Goal: Information Seeking & Learning: Learn about a topic

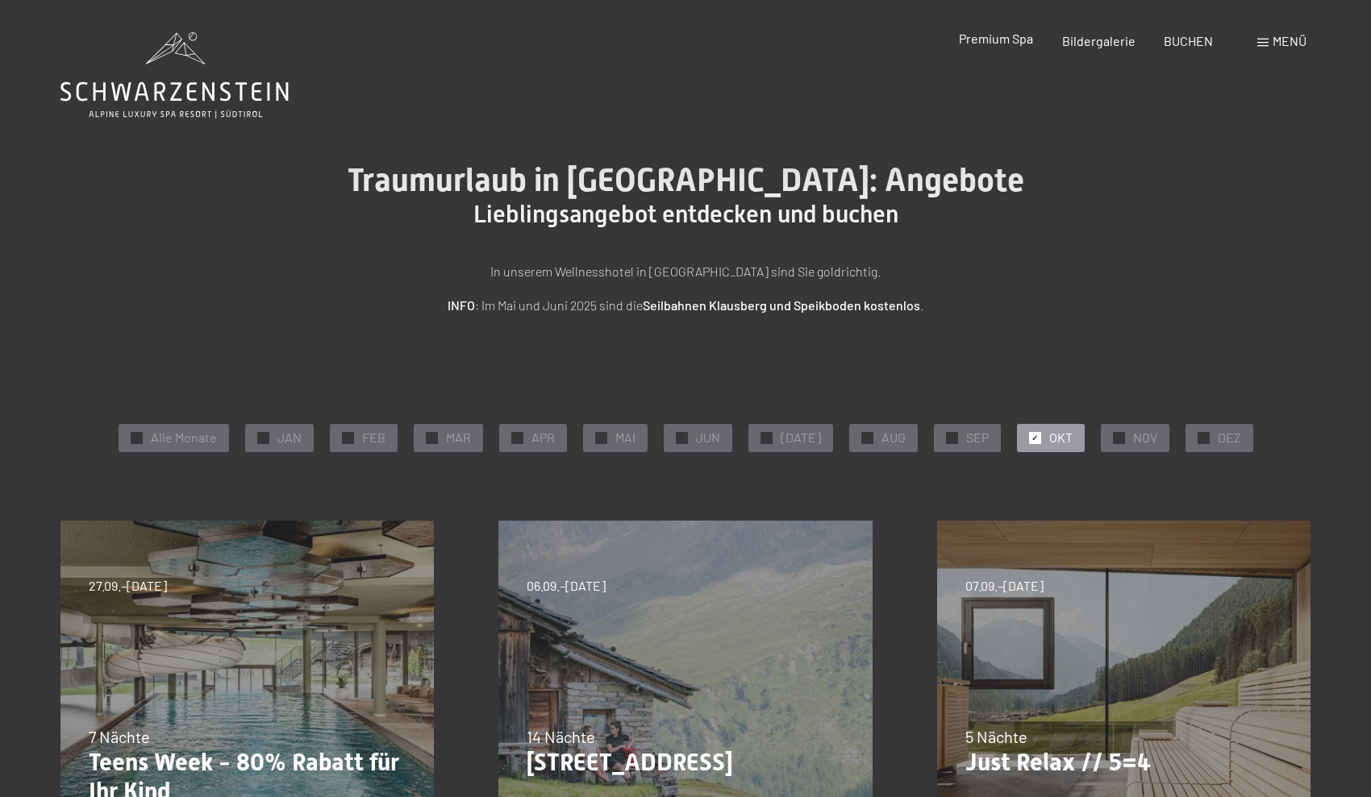
click at [1009, 38] on span "Premium Spa" at bounding box center [996, 38] width 74 height 15
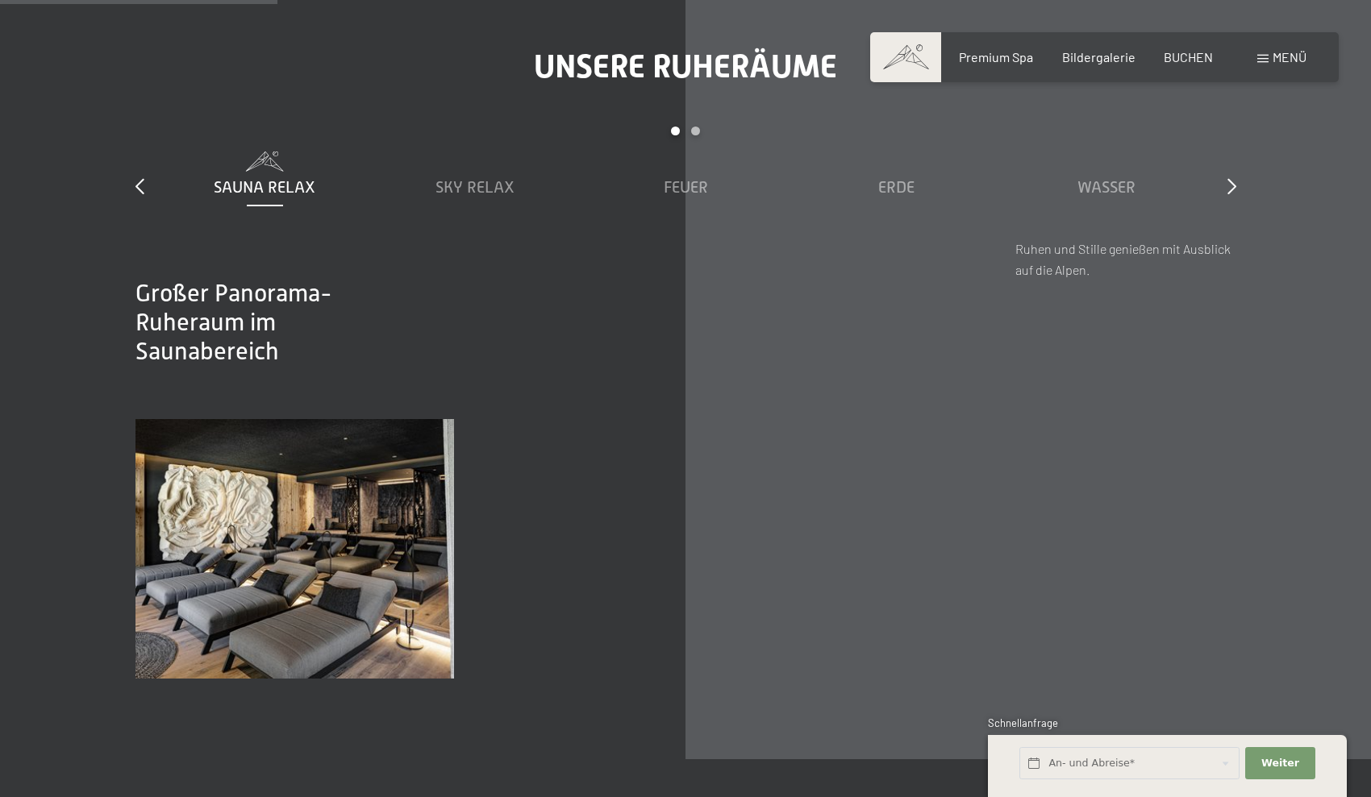
scroll to position [2376, 0]
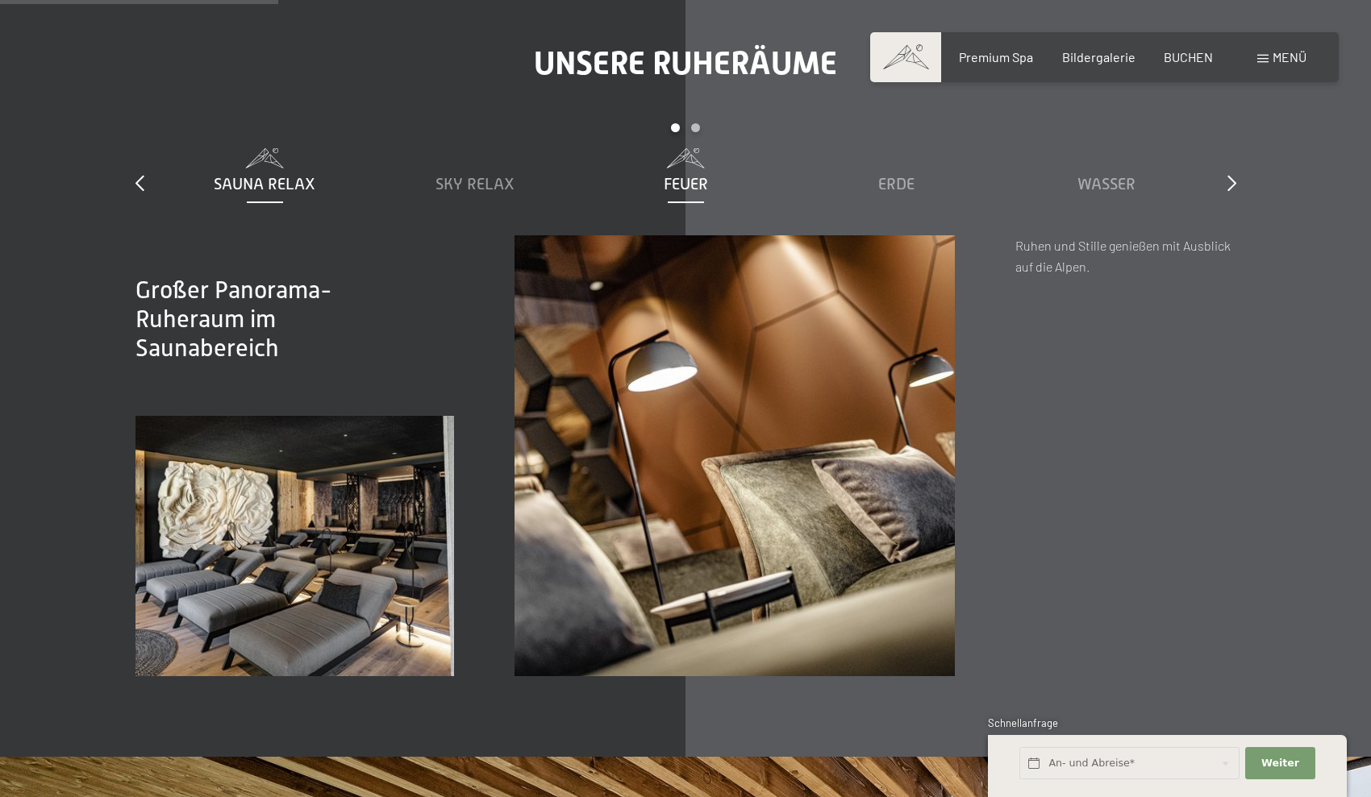
click at [686, 175] on span "Feuer" at bounding box center [686, 184] width 44 height 18
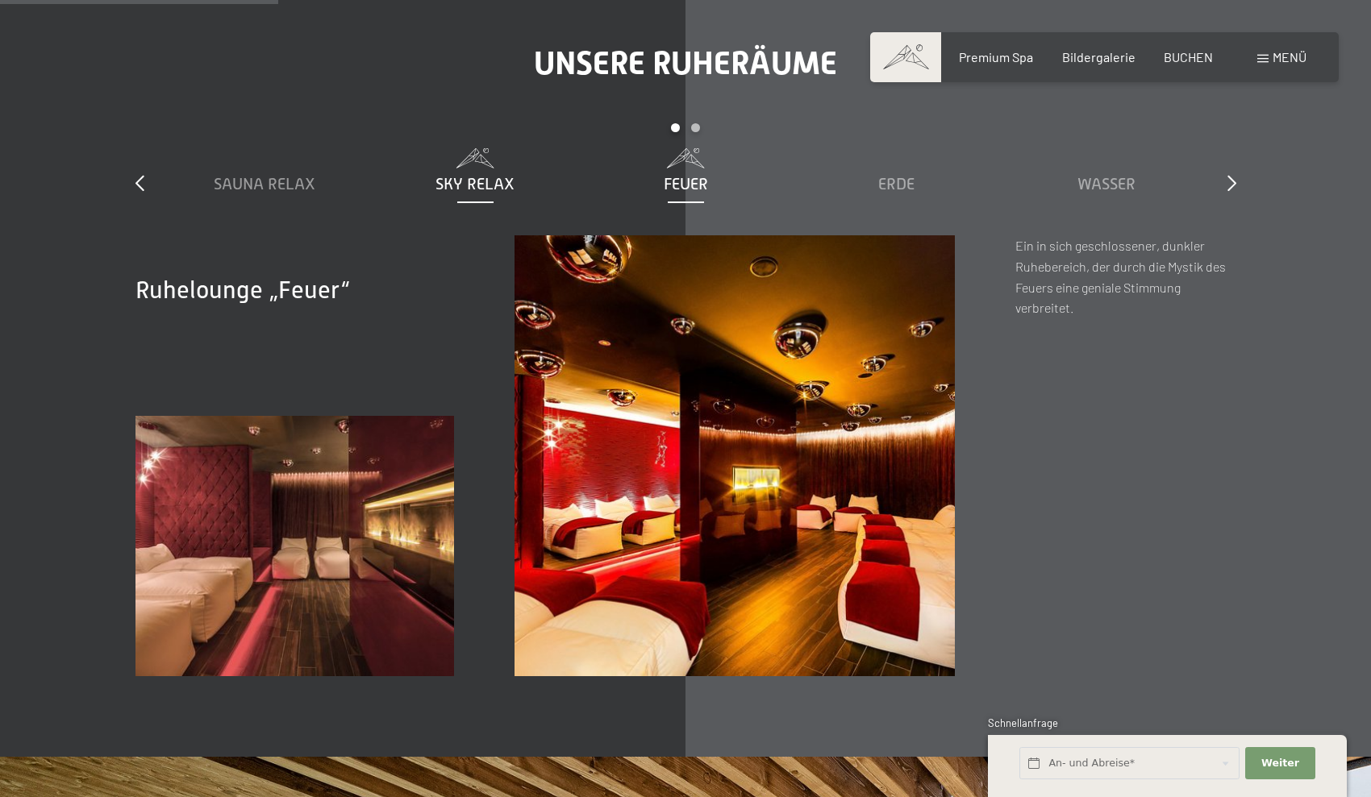
click at [500, 177] on span "Sky Relax" at bounding box center [474, 184] width 79 height 18
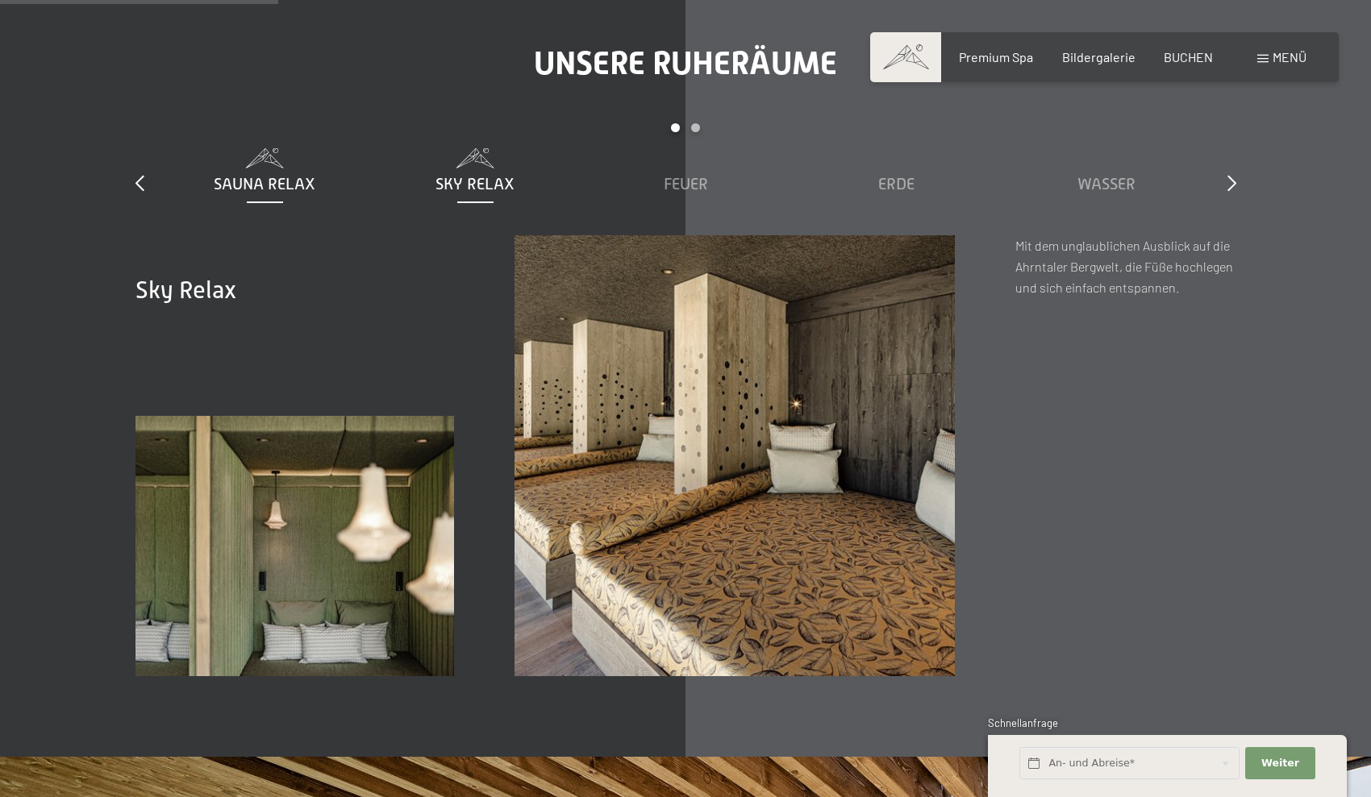
click at [298, 163] on span at bounding box center [265, 158] width 194 height 20
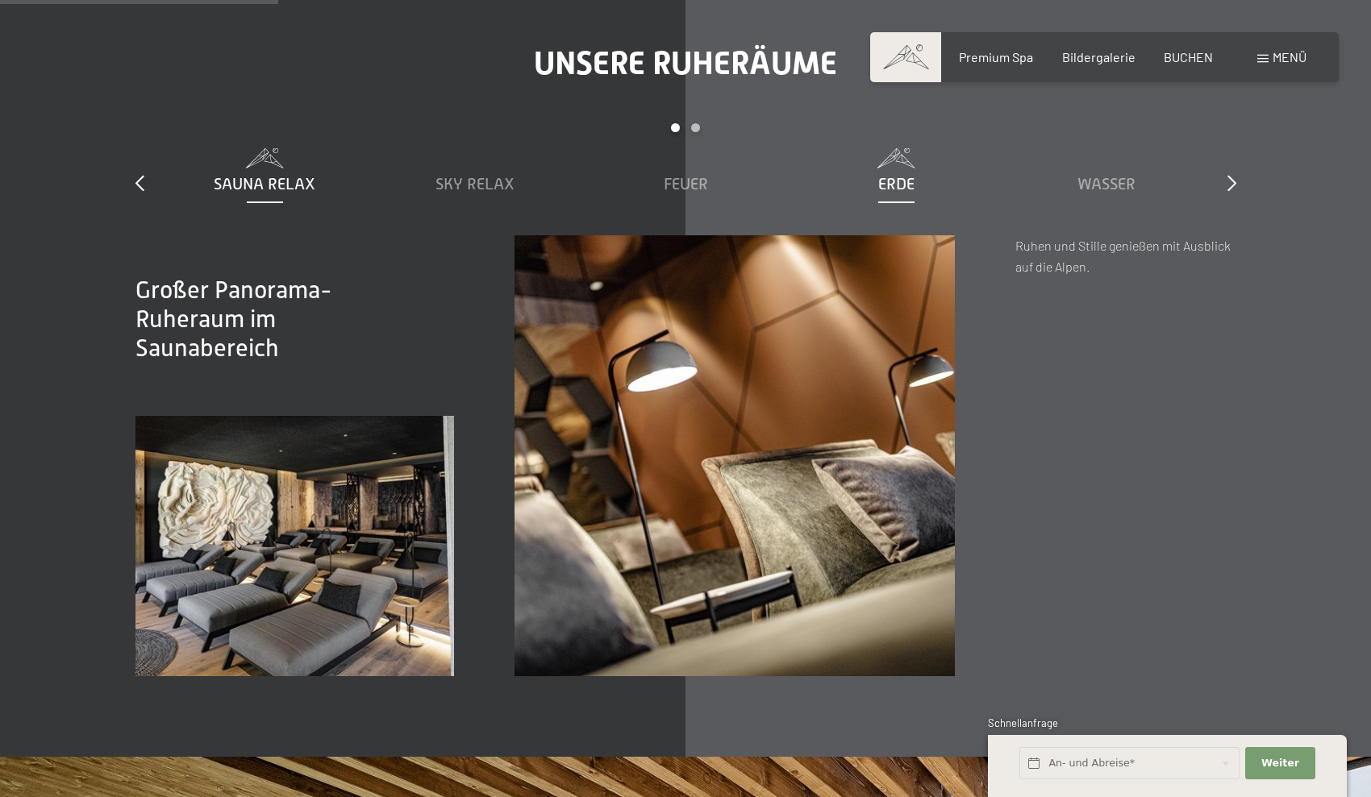
click at [878, 184] on span "Erde" at bounding box center [896, 184] width 36 height 18
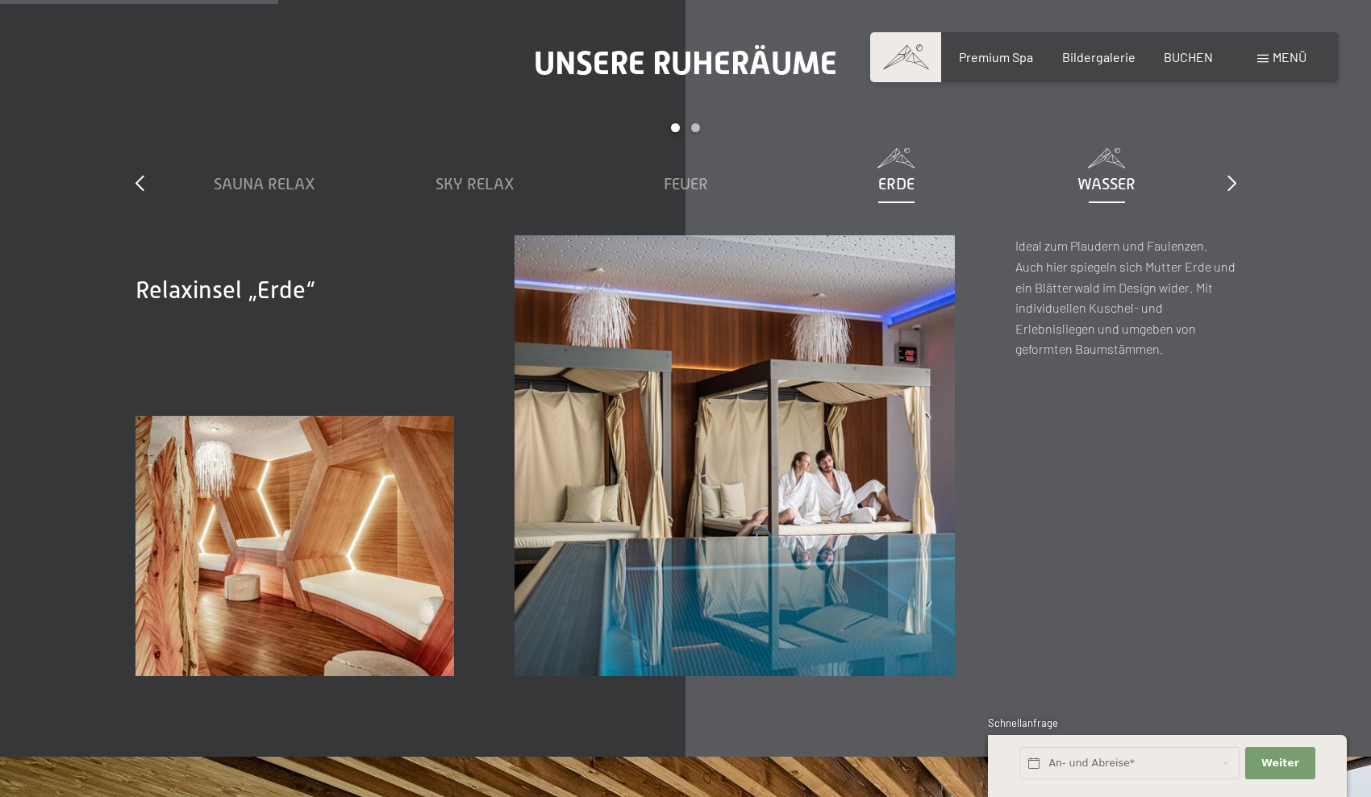
click at [1119, 187] on span "Wasser" at bounding box center [1106, 184] width 58 height 18
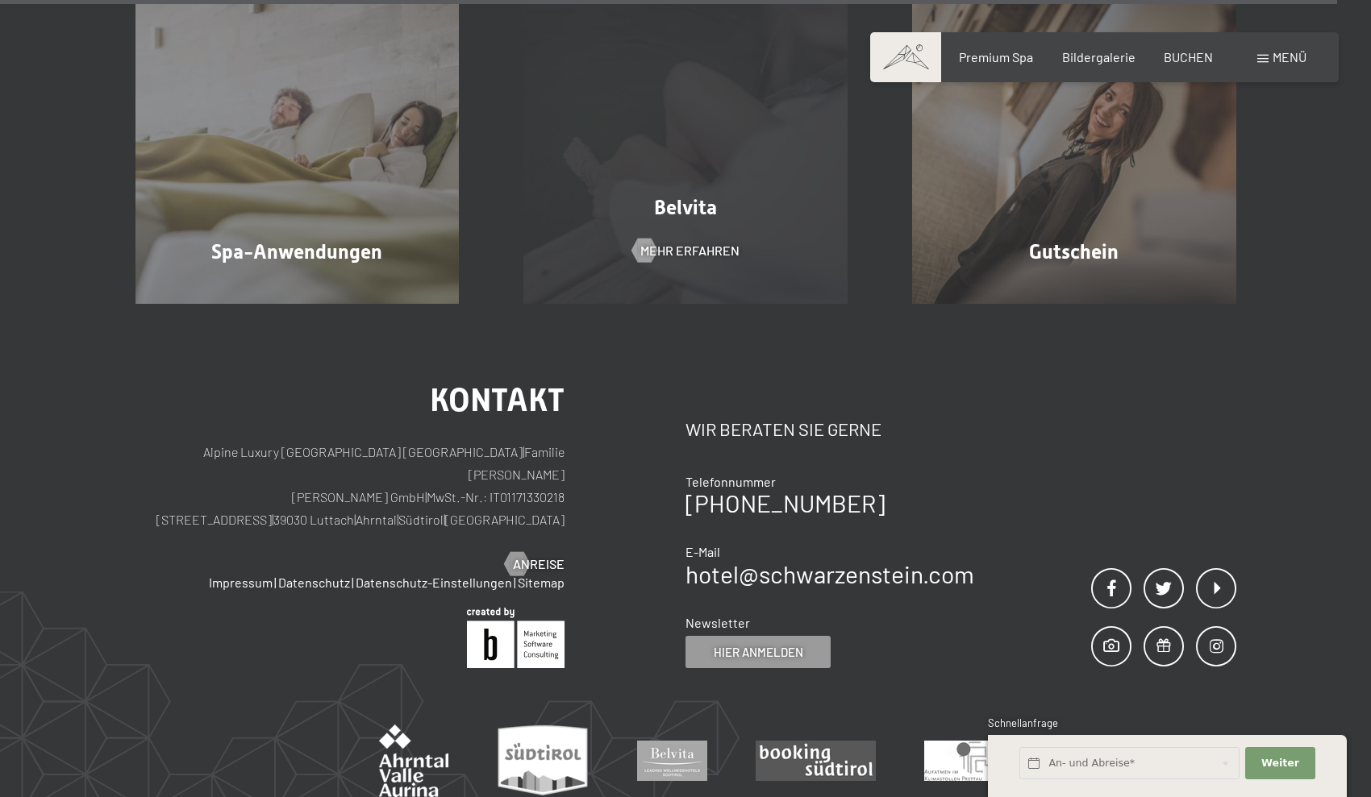
scroll to position [9849, 0]
click at [668, 230] on div "Belvita Mehr erfahren" at bounding box center [685, 141] width 389 height 324
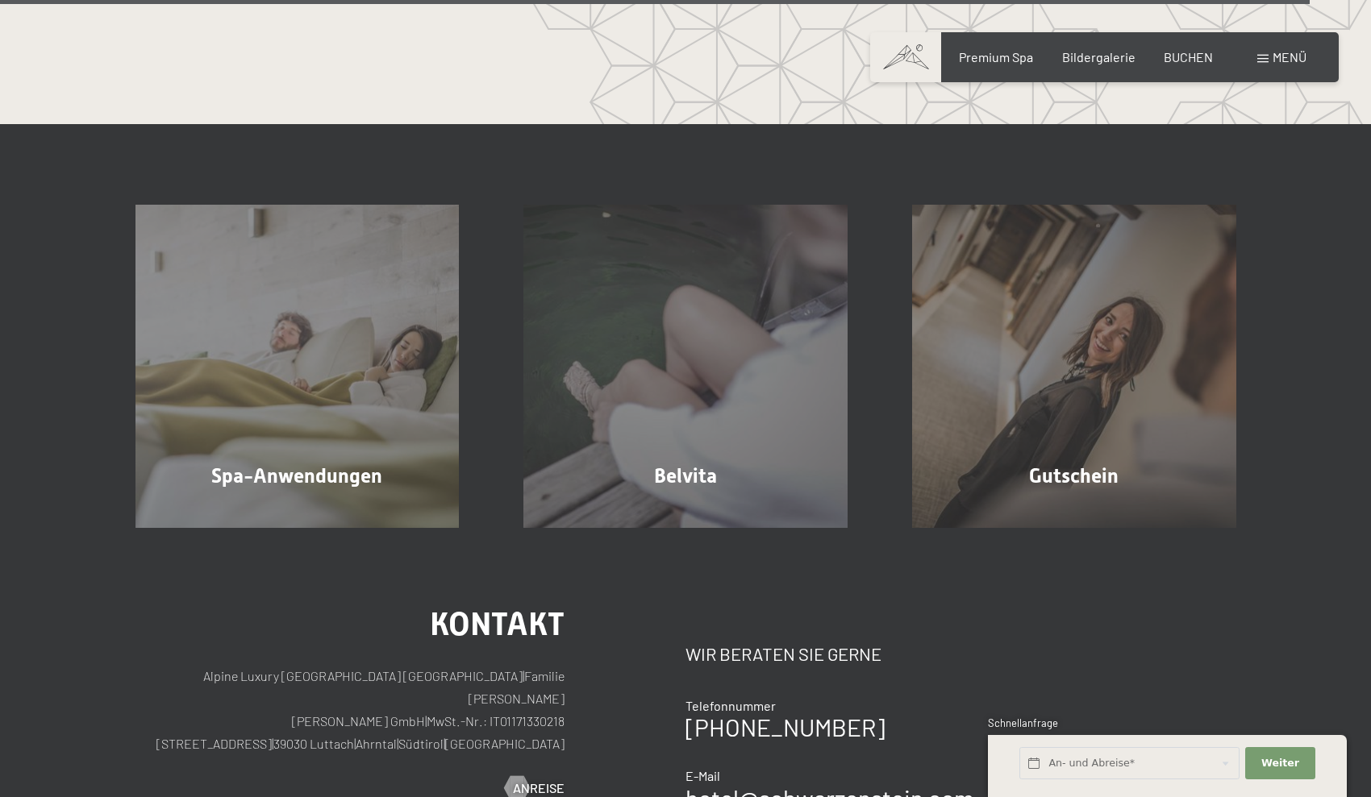
scroll to position [9645, 0]
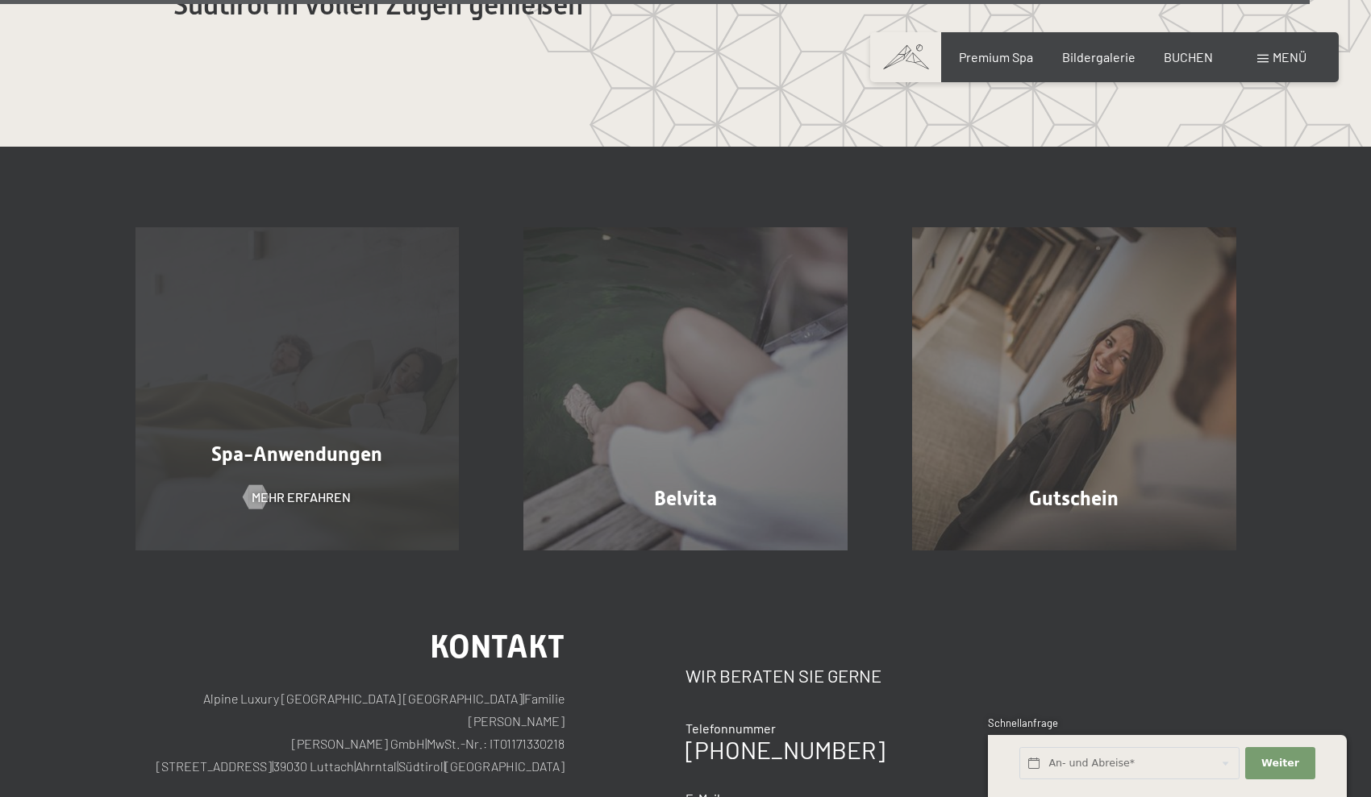
click at [312, 422] on div "Spa-Anwendungen Mehr erfahren" at bounding box center [297, 389] width 389 height 324
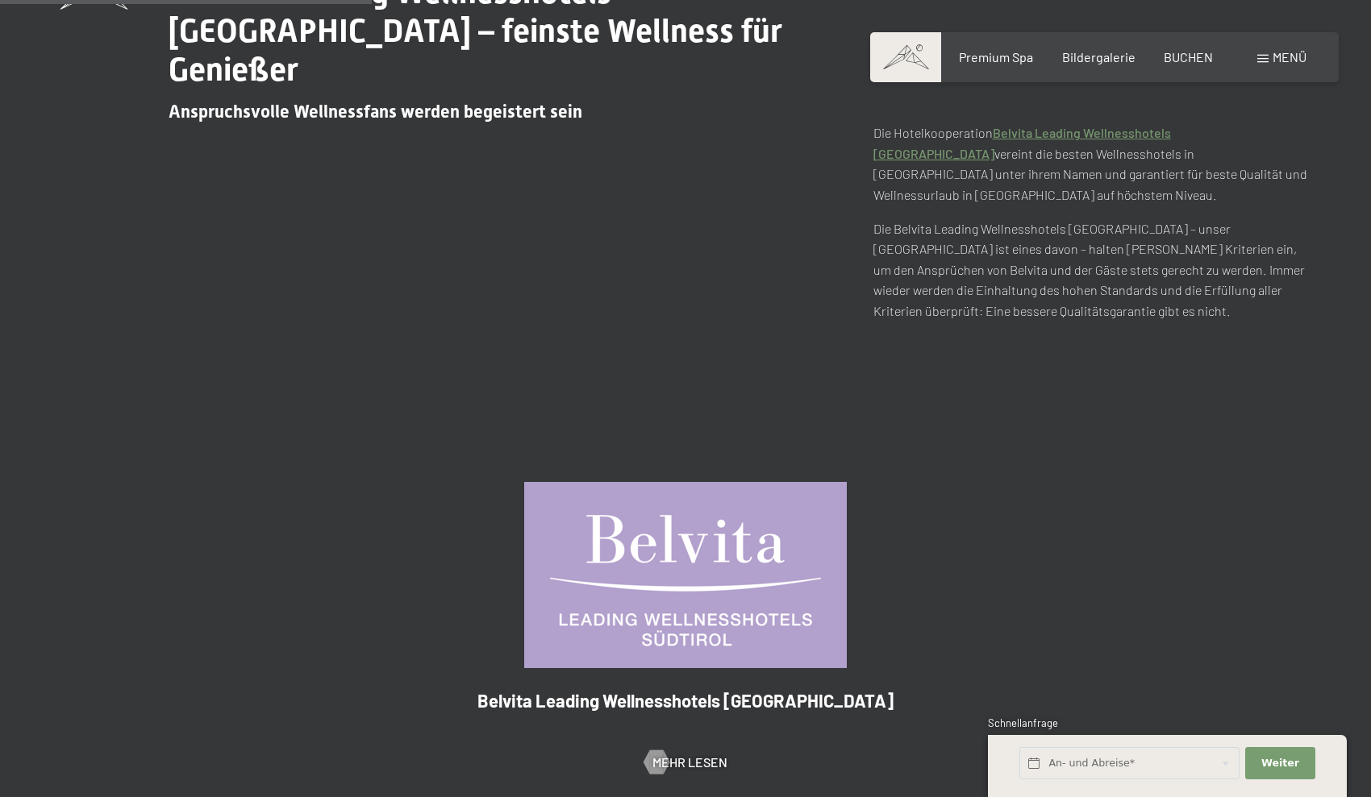
scroll to position [713, 0]
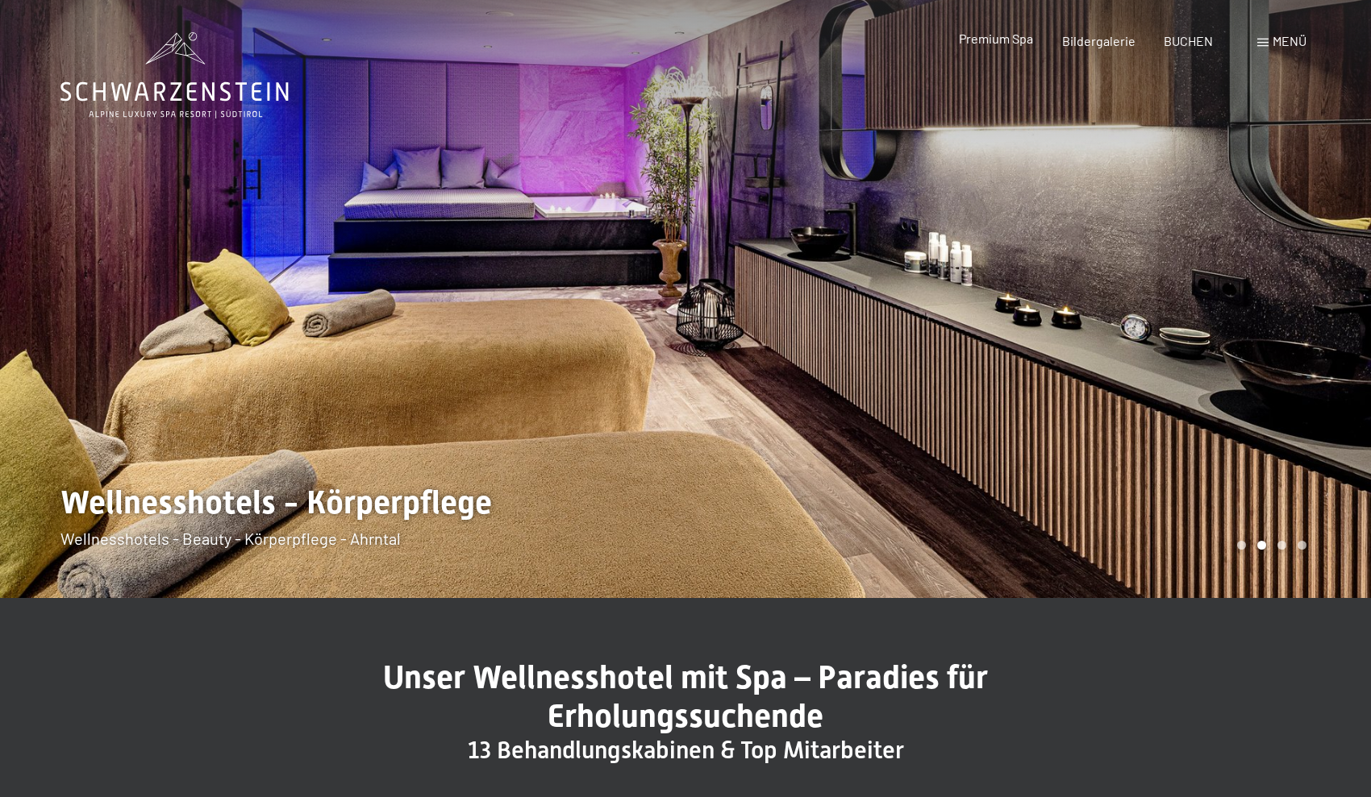
click at [1032, 42] on span "Premium Spa" at bounding box center [996, 38] width 74 height 15
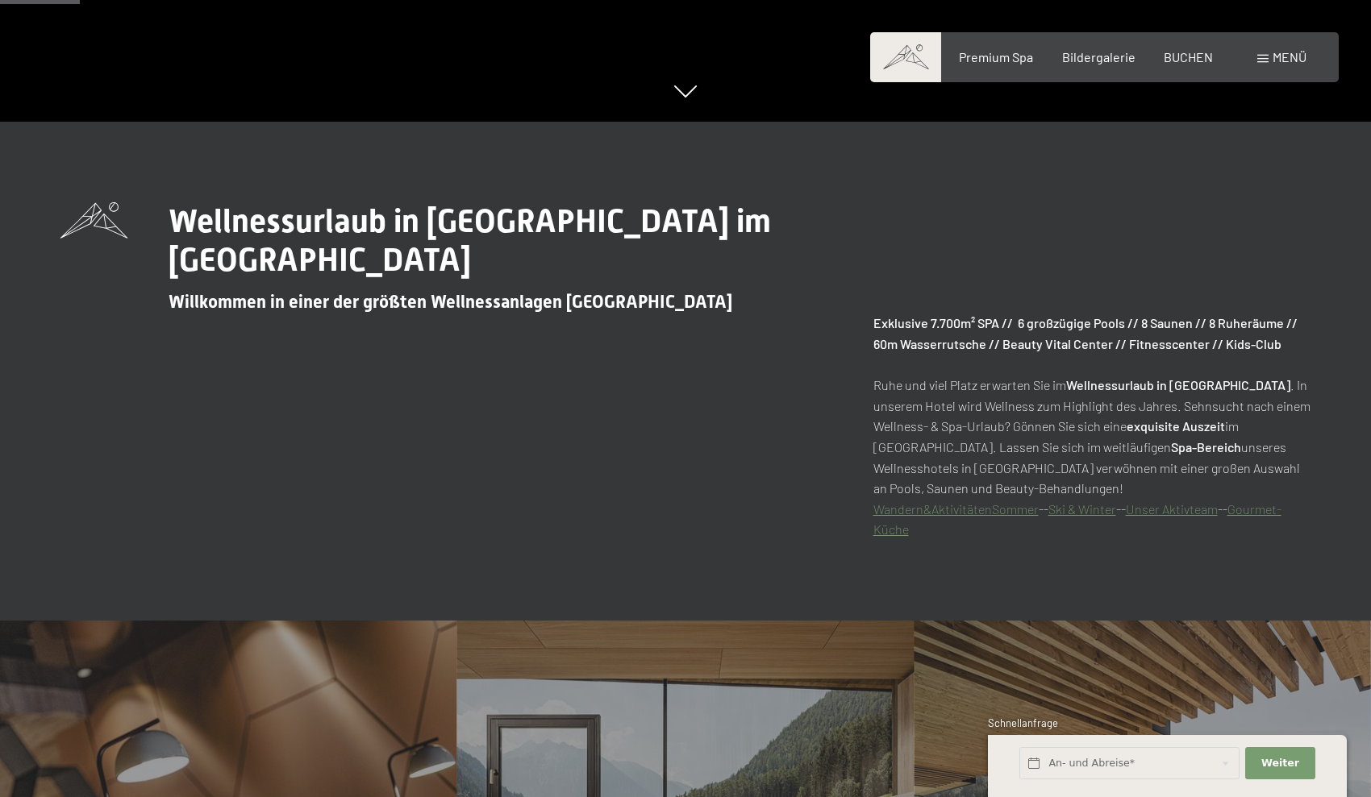
scroll to position [673, 0]
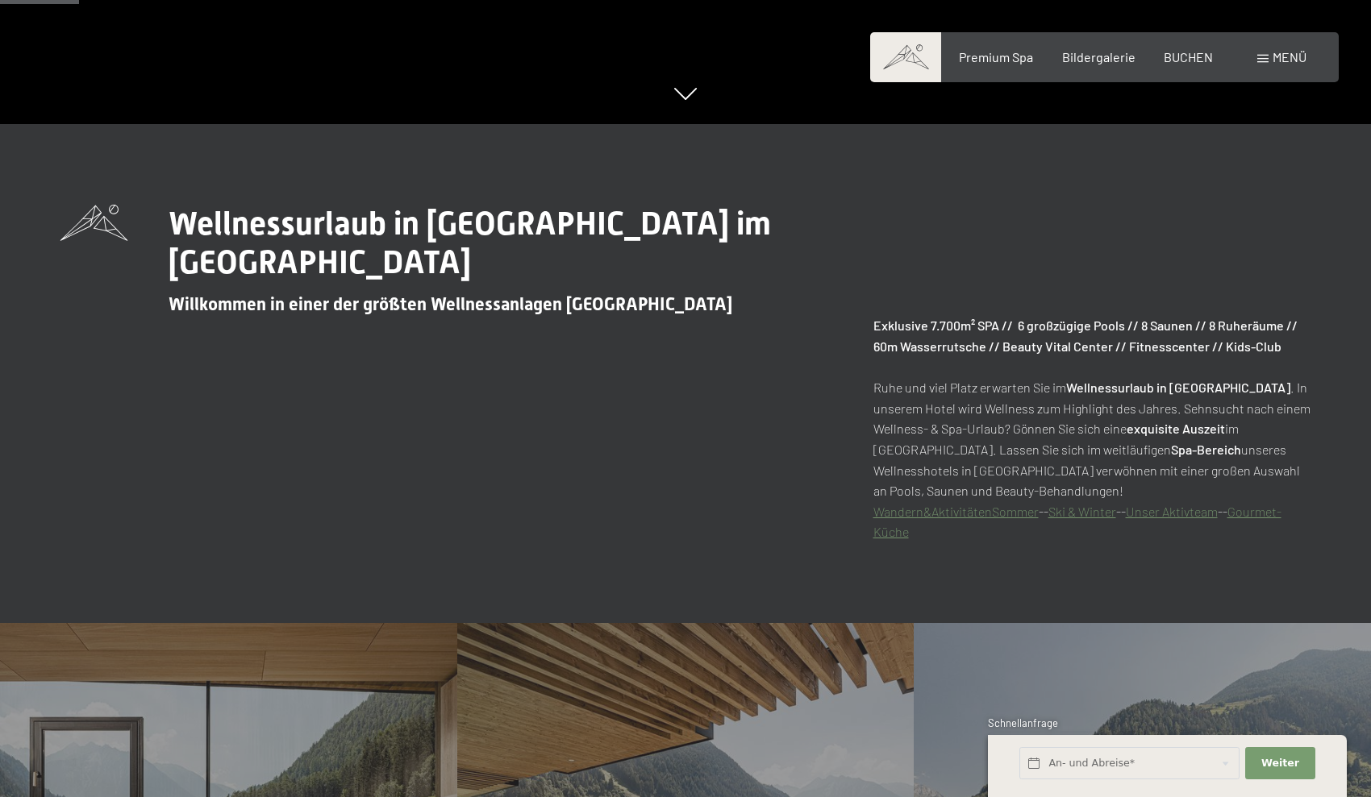
click at [1262, 510] on link "Gourmet-Küche" at bounding box center [1077, 522] width 408 height 36
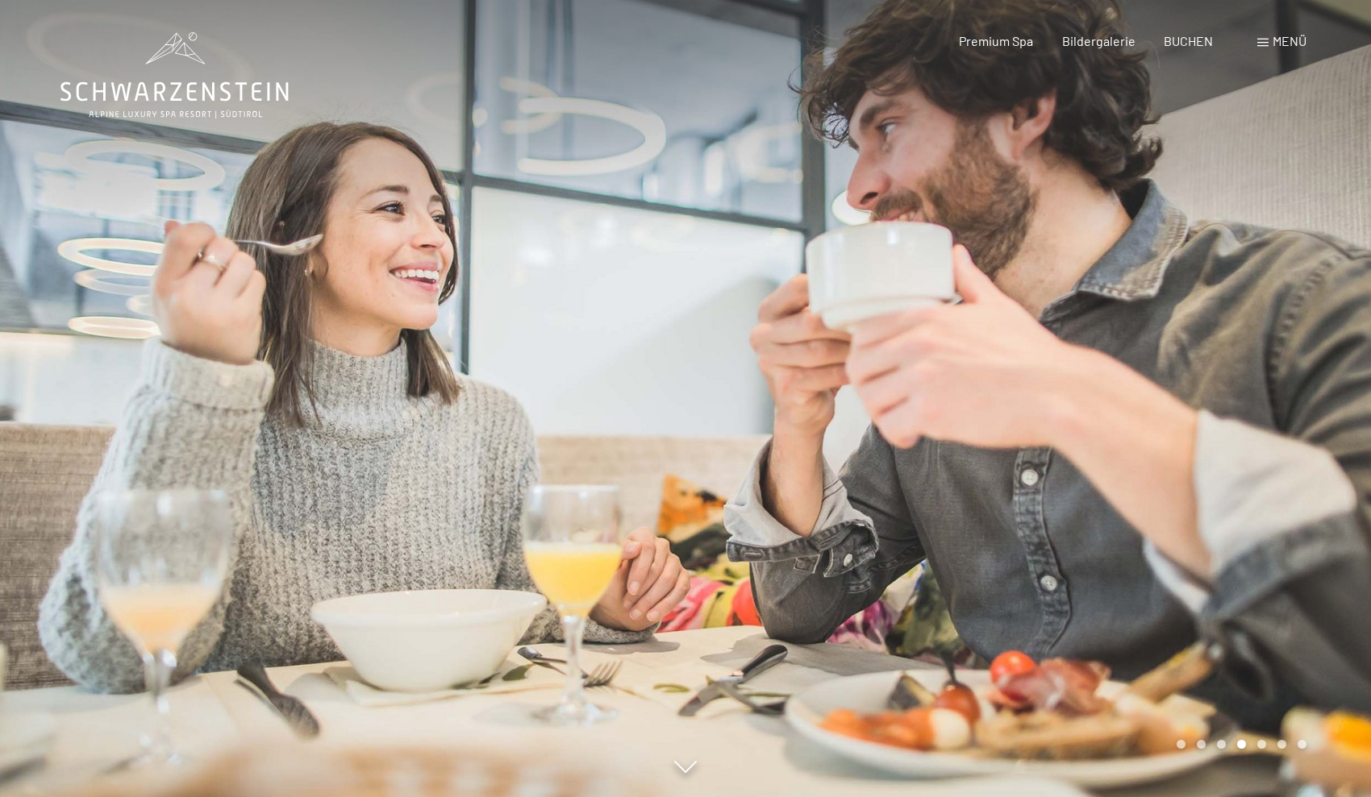
click at [1000, 50] on div "Buchen Anfragen Premium Spa Bildergalerie BUCHEN Menü DE IT EN Gutschein Bilder…" at bounding box center [1104, 41] width 404 height 18
click at [1267, 44] on span at bounding box center [1262, 43] width 11 height 8
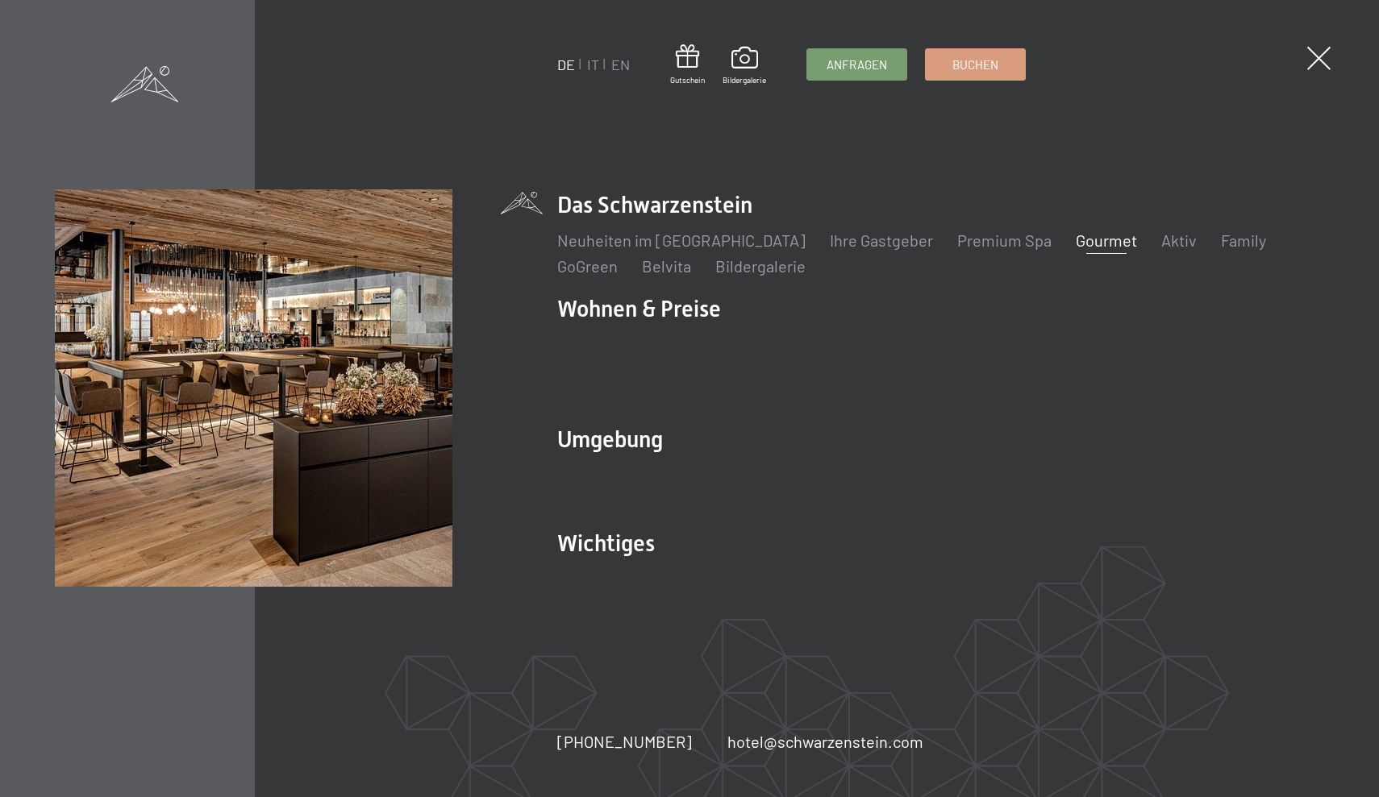
click at [981, 264] on ul "Neuheiten im Schwarzenstein Ihre Gastgeber Premium Spa Gourmet Aktiv Wochenprog…" at bounding box center [940, 253] width 766 height 48
click at [960, 250] on link "Premium Spa" at bounding box center [1004, 240] width 94 height 19
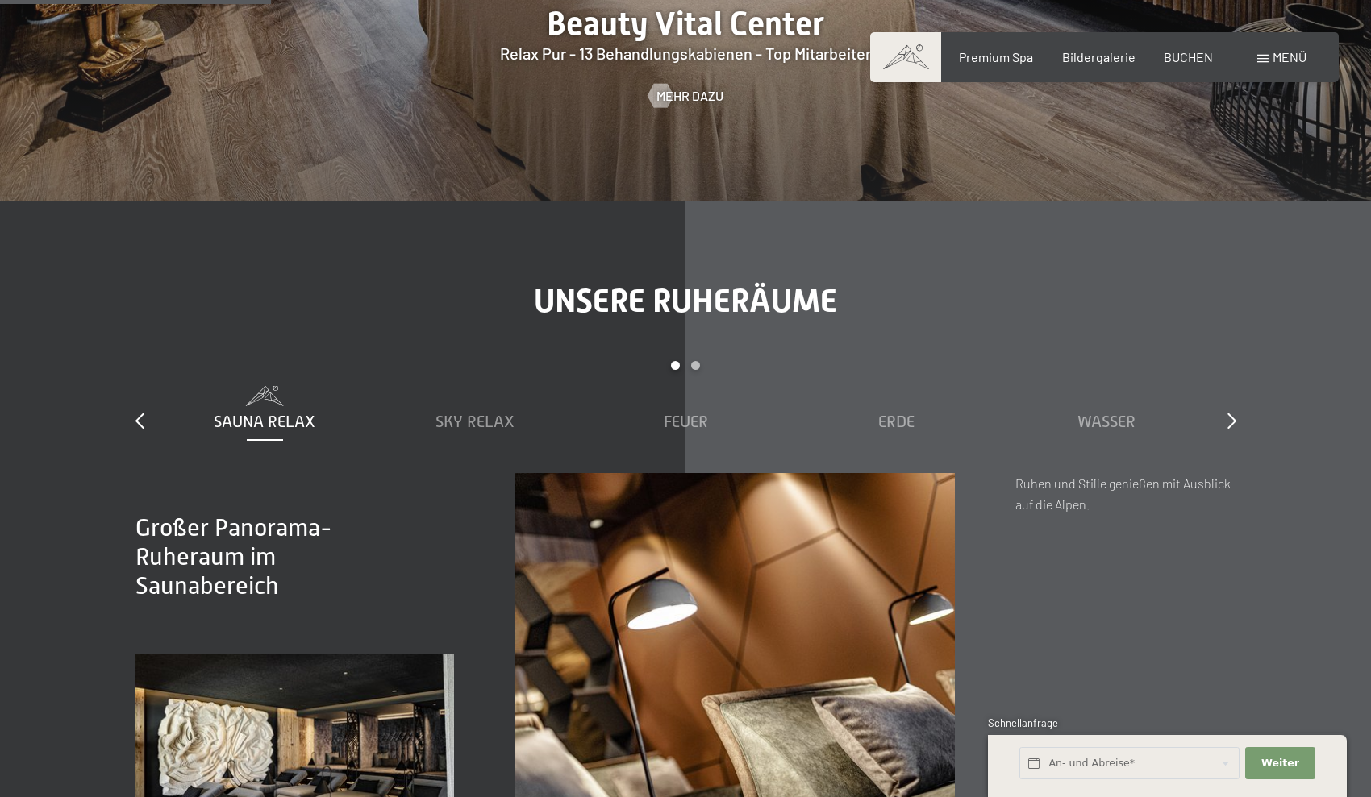
scroll to position [1845, 0]
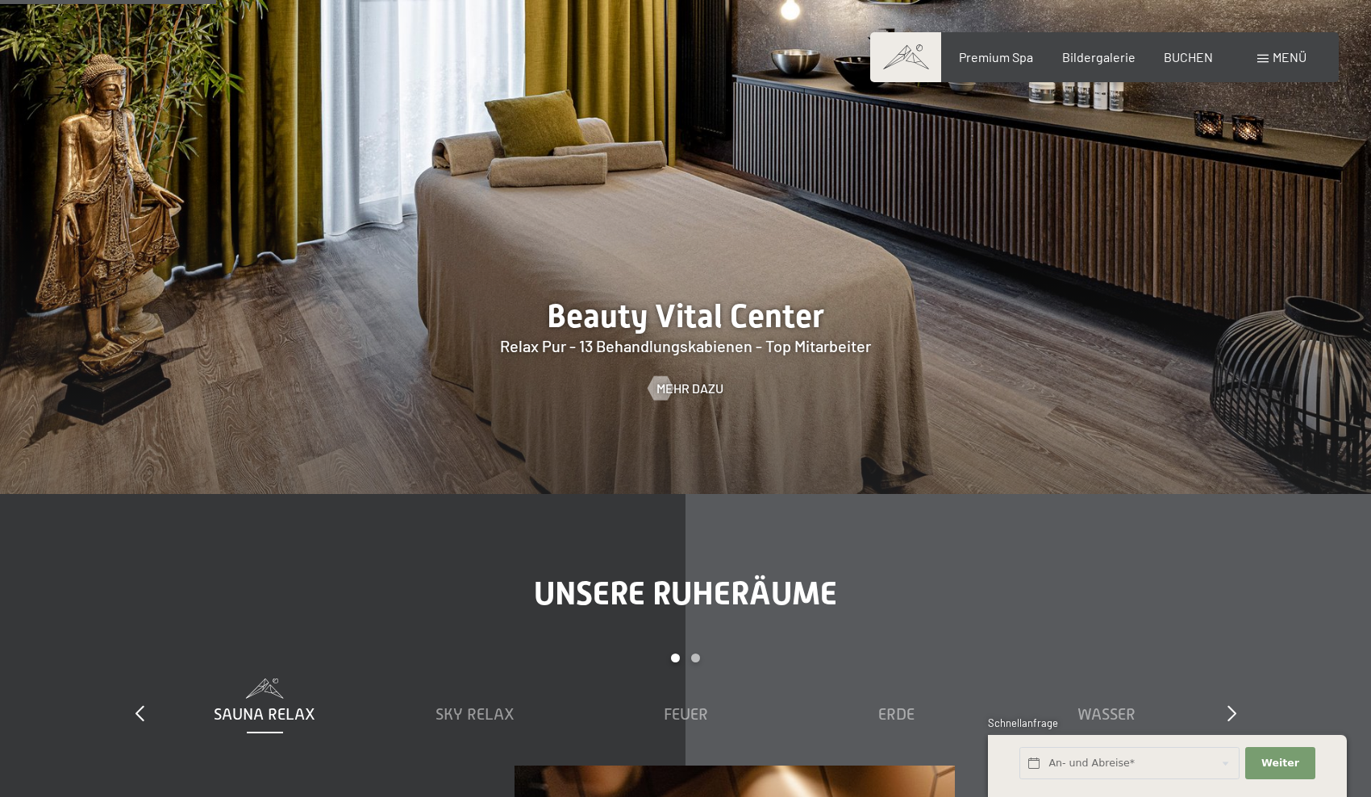
click at [667, 296] on div at bounding box center [685, 201] width 1371 height 587
click at [680, 389] on span "Mehr dazu" at bounding box center [705, 389] width 67 height 18
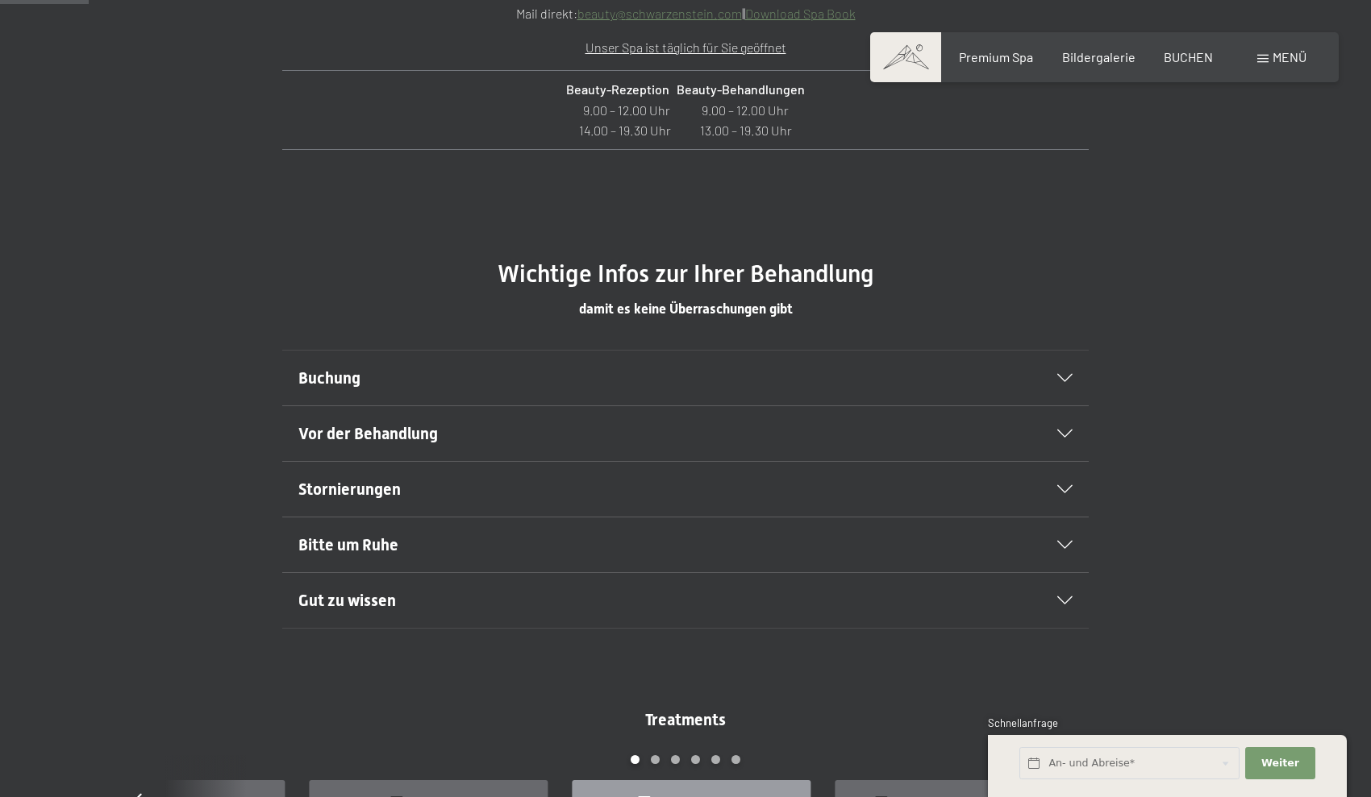
scroll to position [838, 0]
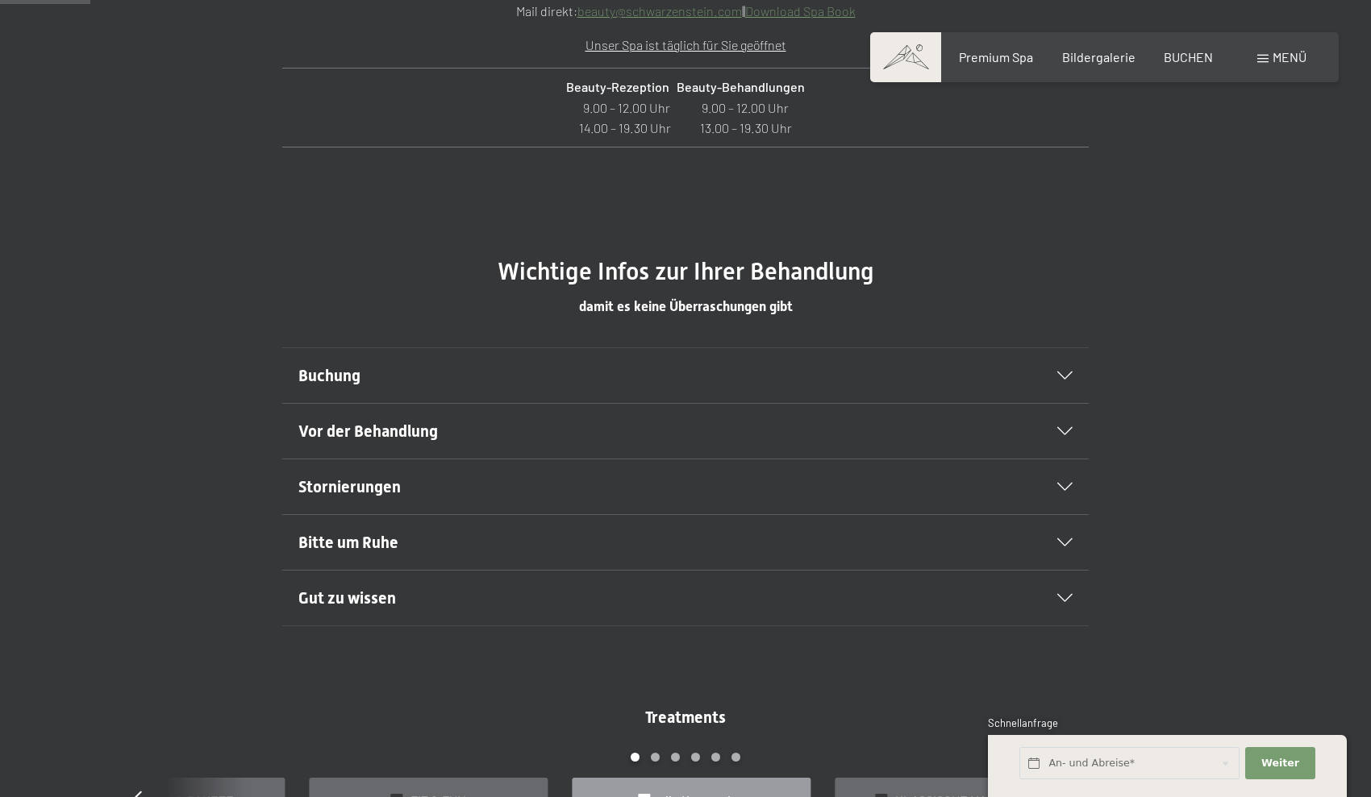
click at [345, 426] on span "Vor der Behandlung" at bounding box center [367, 431] width 139 height 19
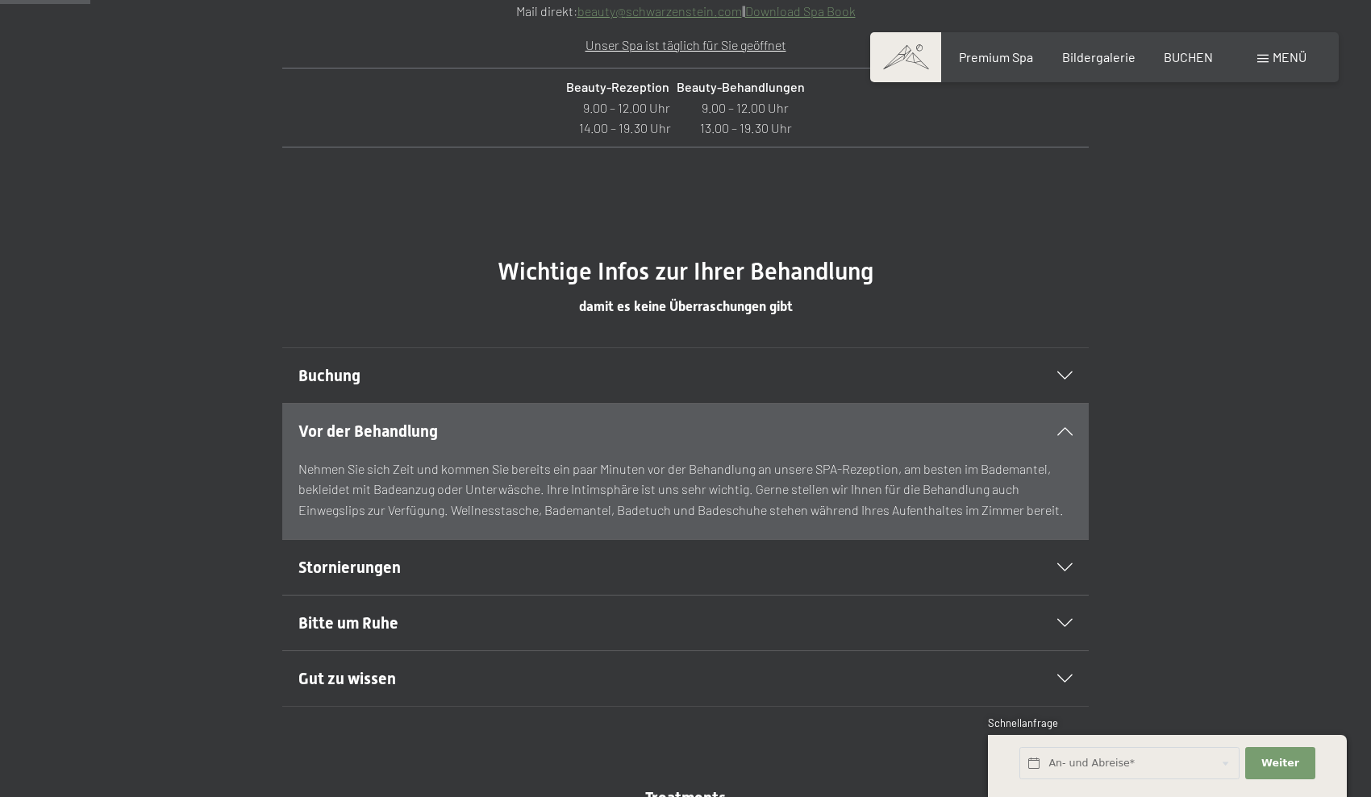
click at [374, 574] on span "Stornierungen" at bounding box center [349, 567] width 102 height 19
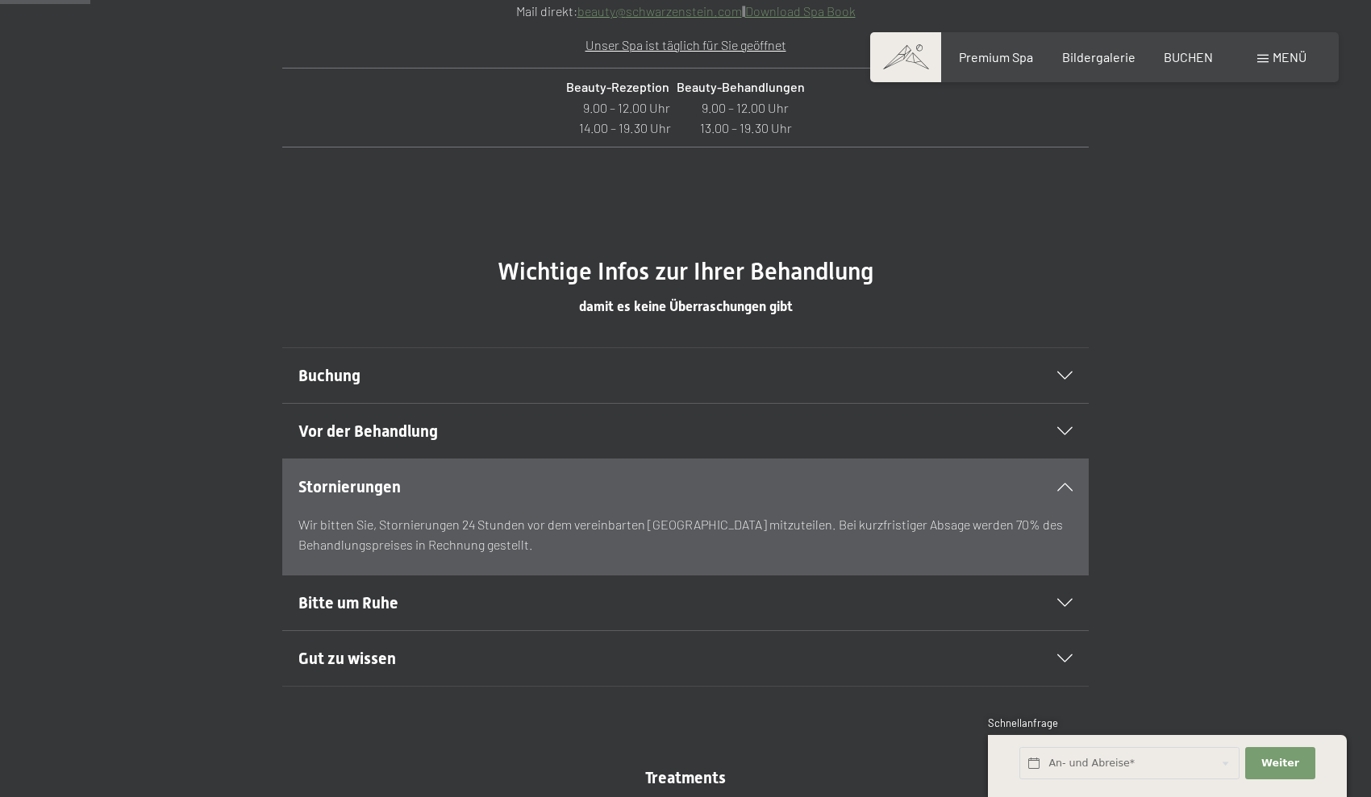
click at [346, 366] on span "Buchung" at bounding box center [329, 375] width 62 height 19
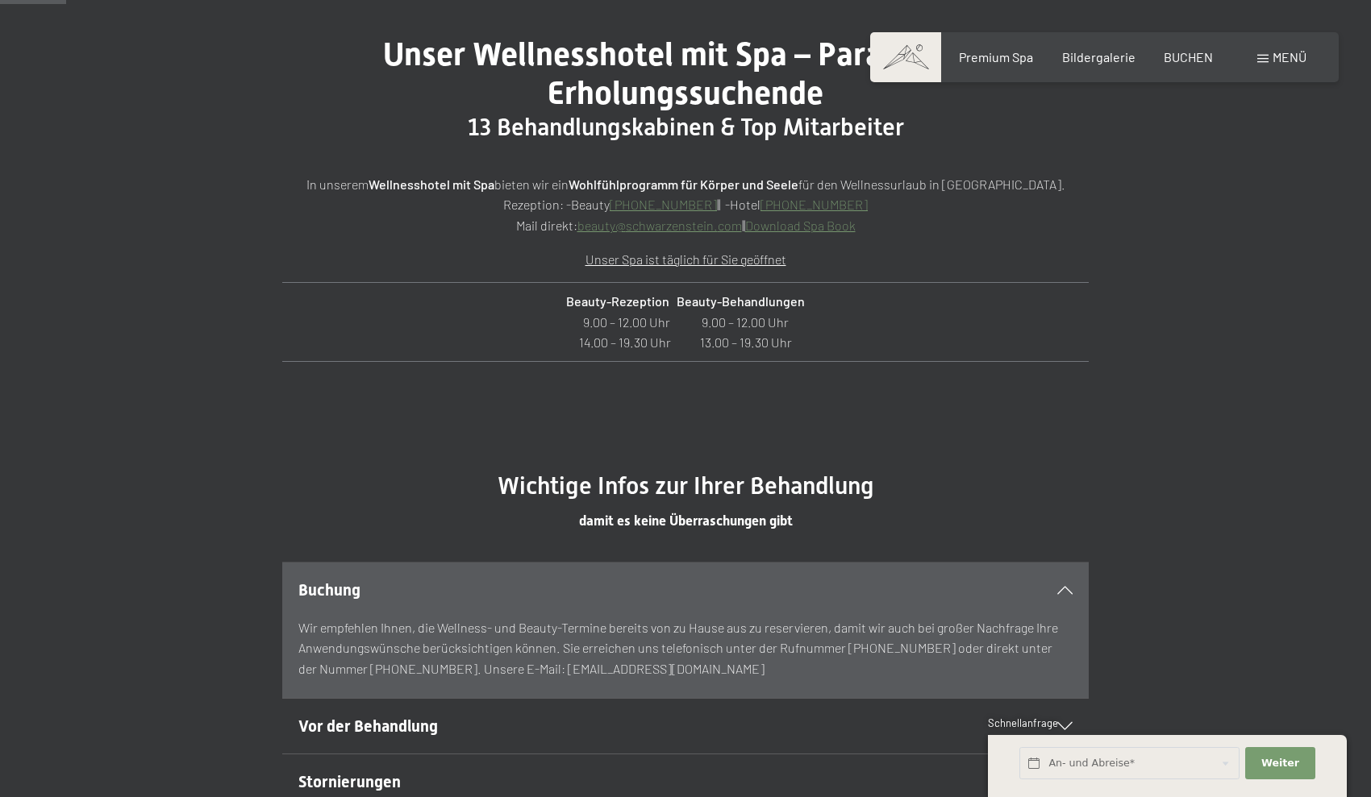
scroll to position [621, 0]
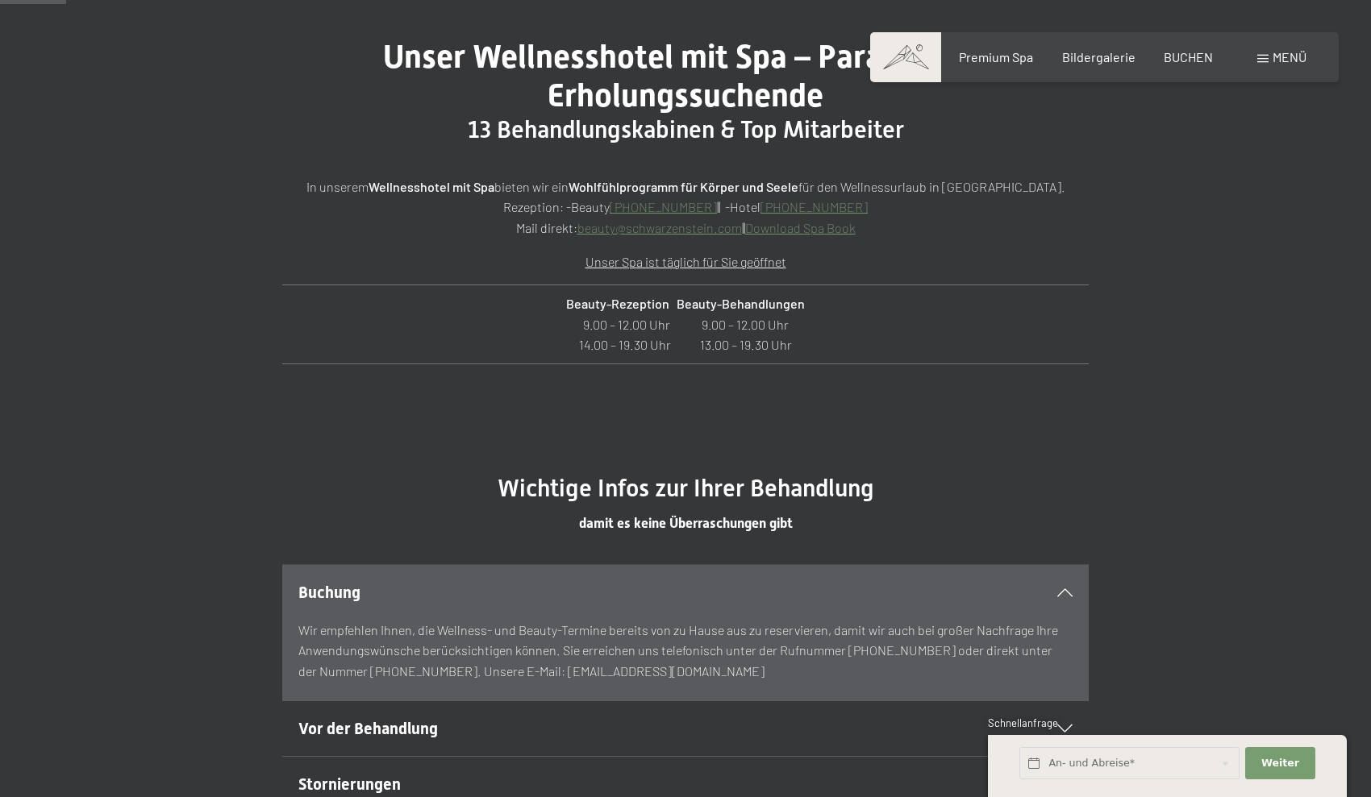
click at [797, 231] on link "Download Spa Book" at bounding box center [800, 227] width 110 height 15
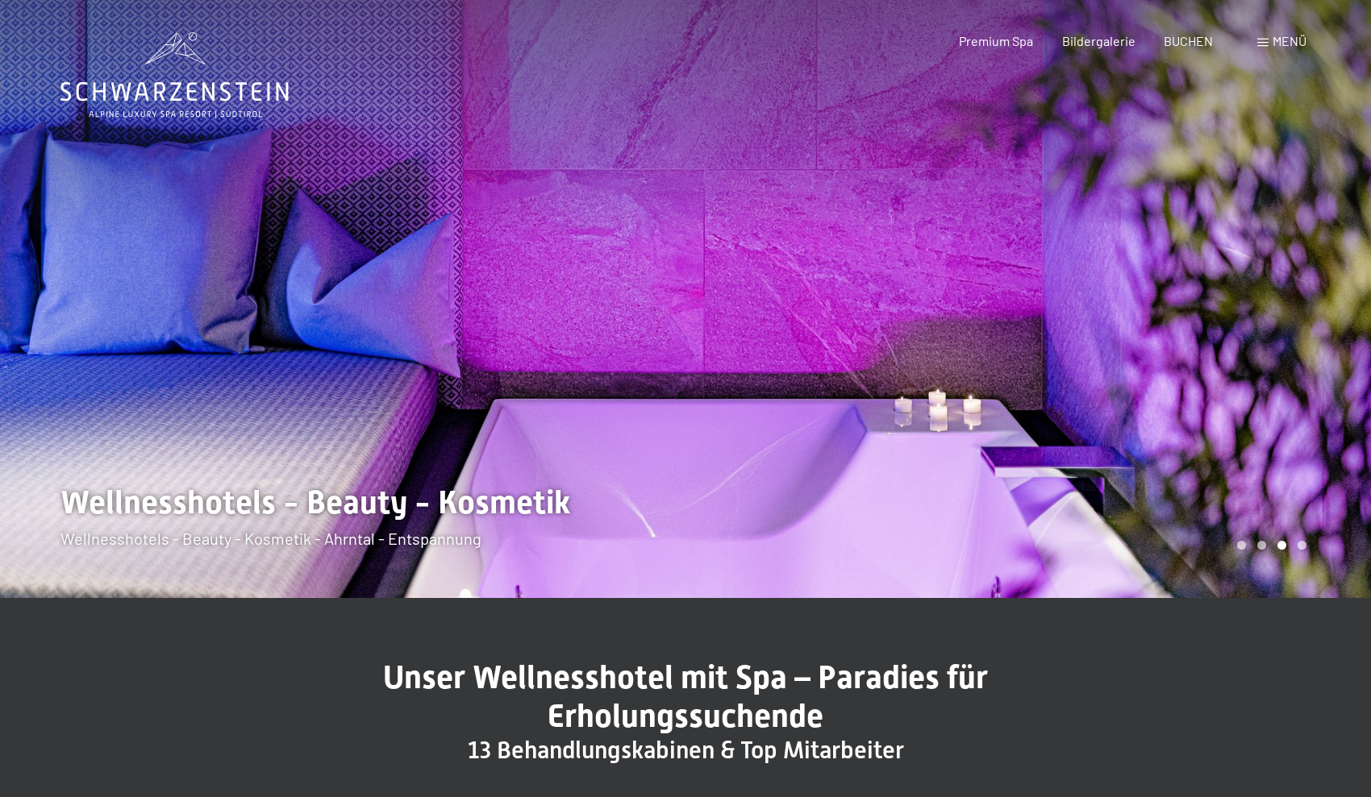
scroll to position [0, 0]
